Goal: Transaction & Acquisition: Download file/media

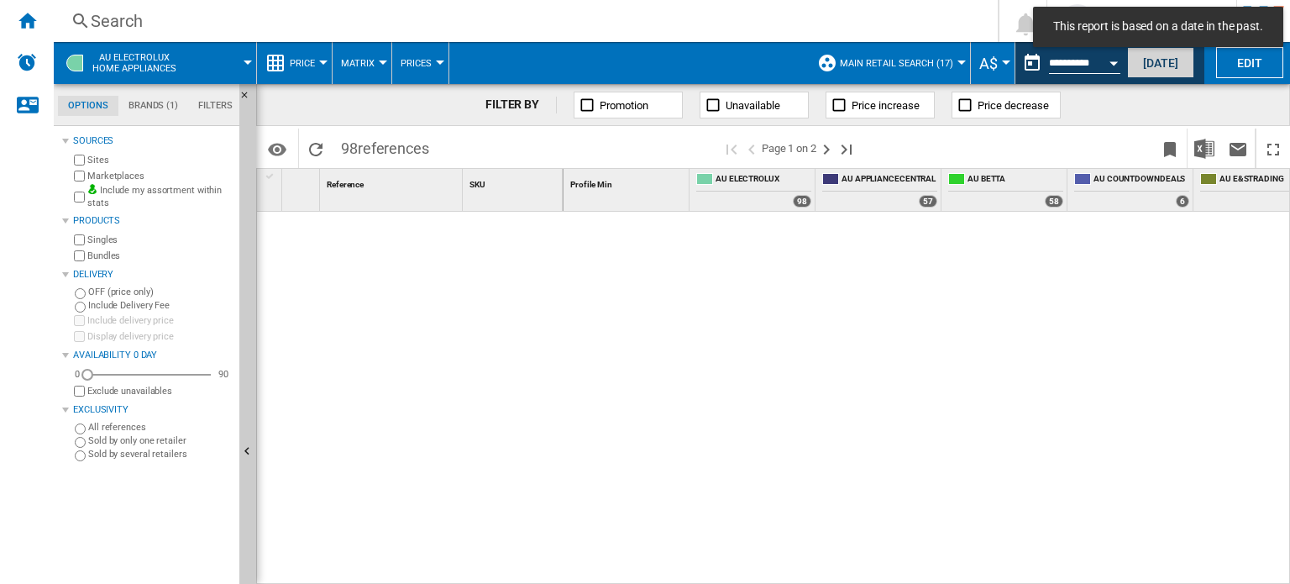
click at [1156, 66] on button "[DATE]" at bounding box center [1160, 62] width 67 height 31
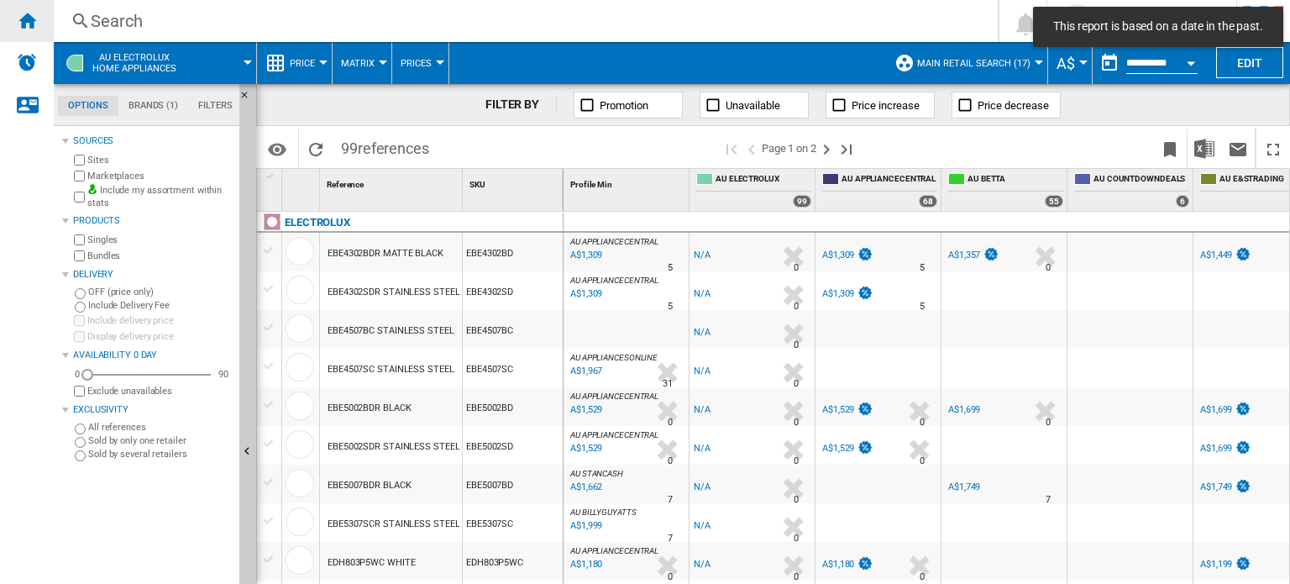
click at [24, 22] on ng-md-icon "Home" at bounding box center [27, 20] width 20 height 20
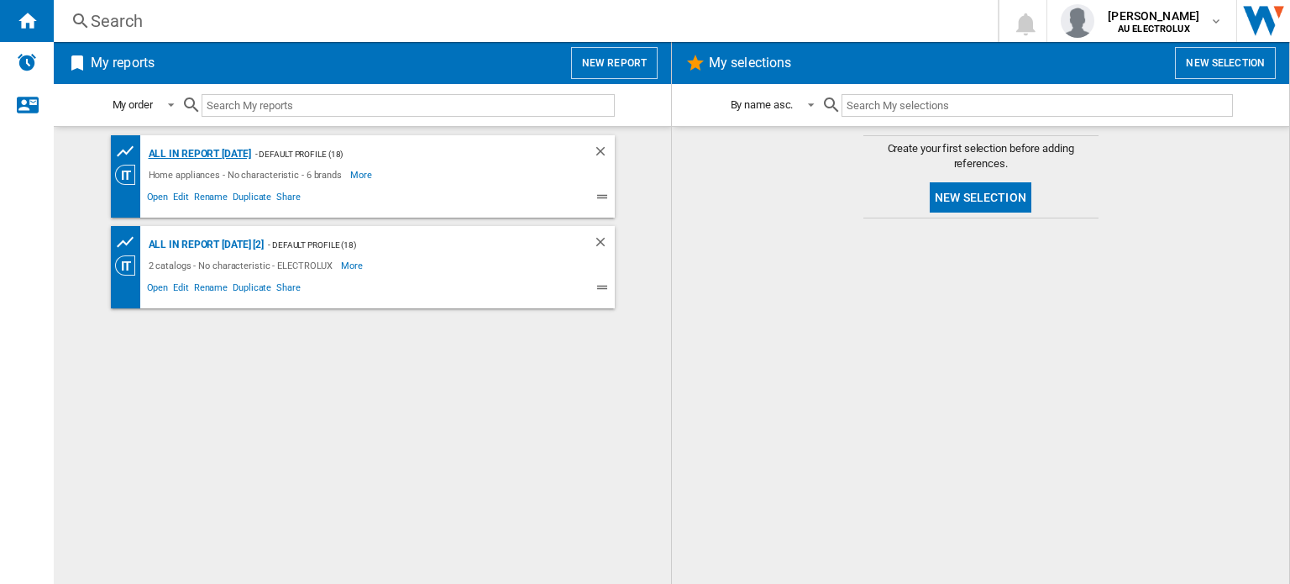
click at [230, 158] on div "All in report [DATE]" at bounding box center [198, 154] width 107 height 21
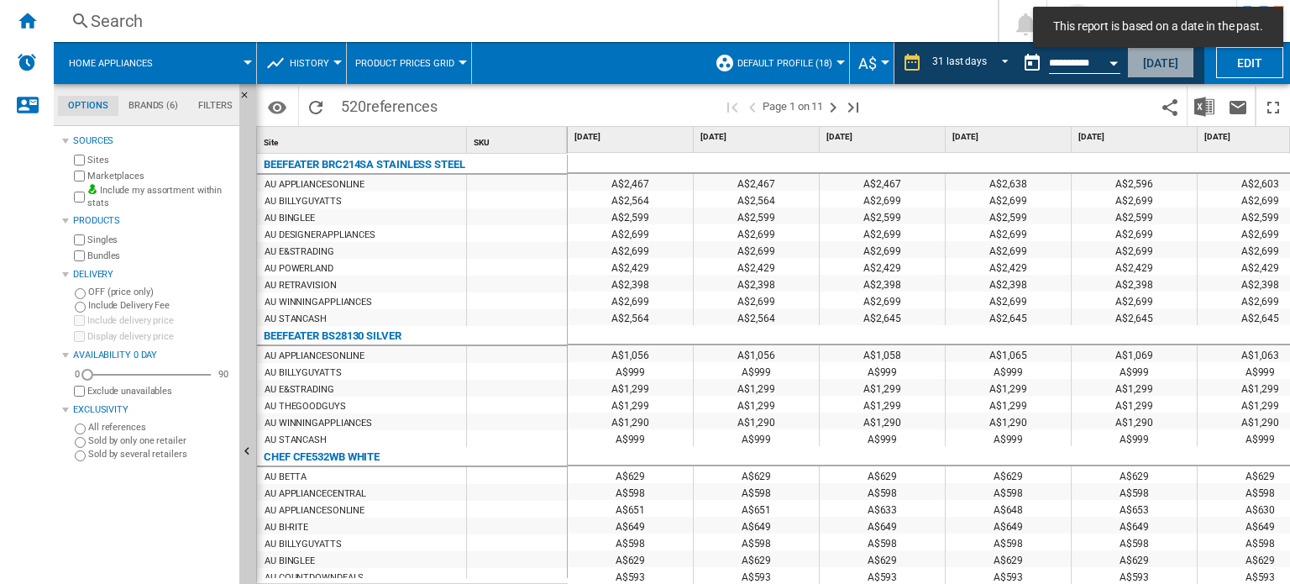
click at [1154, 66] on button "[DATE]" at bounding box center [1160, 62] width 67 height 31
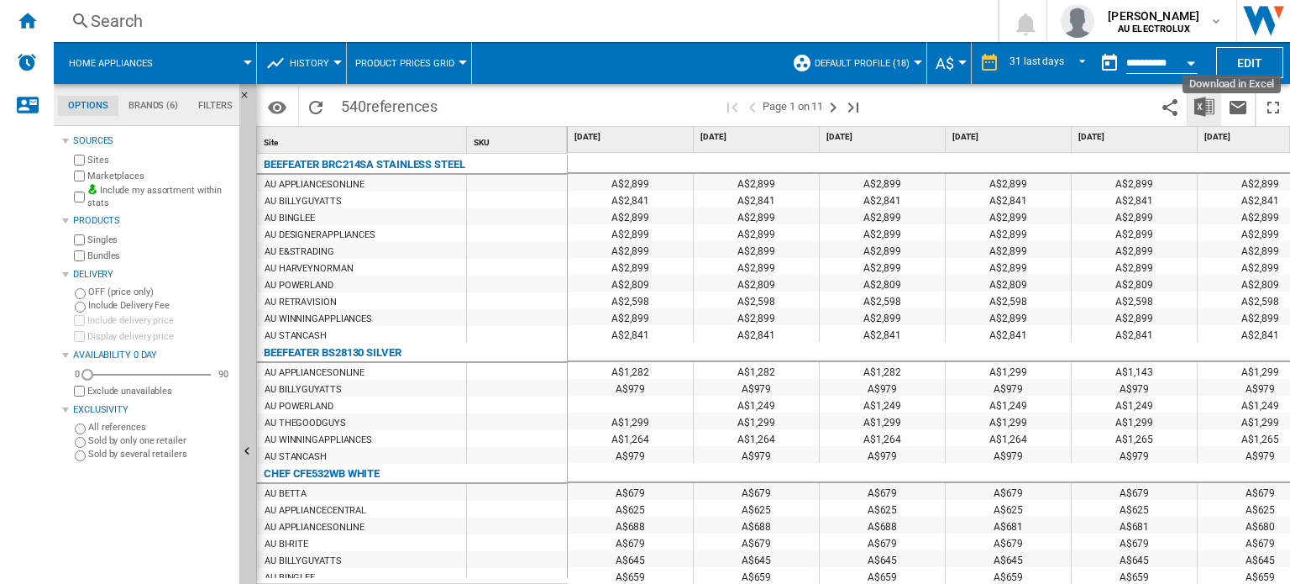
click at [1200, 108] on img "Download in Excel" at bounding box center [1205, 107] width 20 height 20
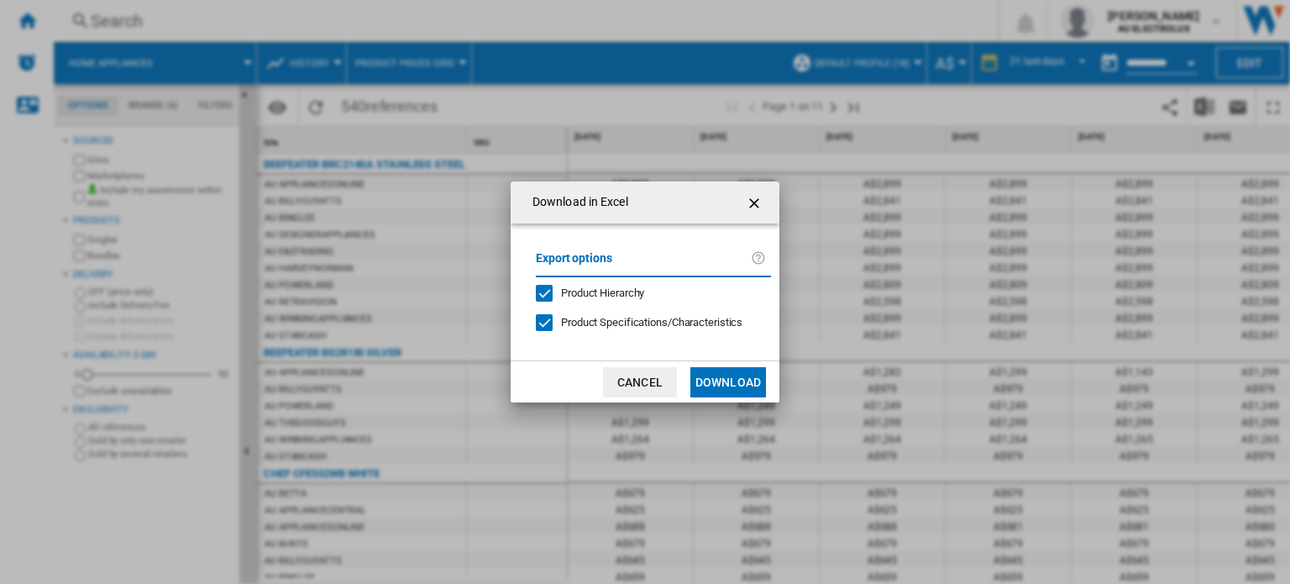
click at [570, 290] on span "Product Hierarchy" at bounding box center [602, 292] width 83 height 13
click at [553, 316] on div at bounding box center [544, 322] width 17 height 17
click at [738, 378] on button "Download" at bounding box center [729, 382] width 76 height 30
